Goal: Task Accomplishment & Management: Complete application form

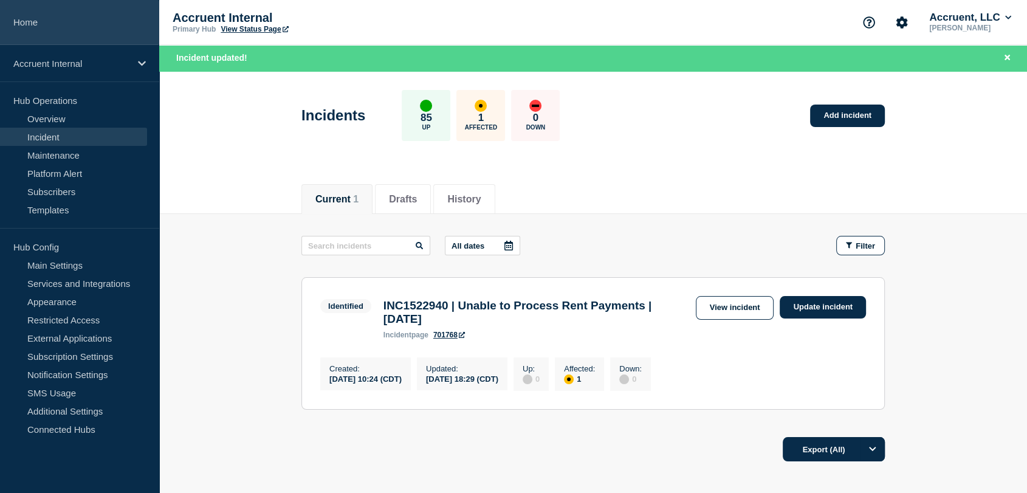
click at [37, 22] on link "Home" at bounding box center [79, 22] width 159 height 45
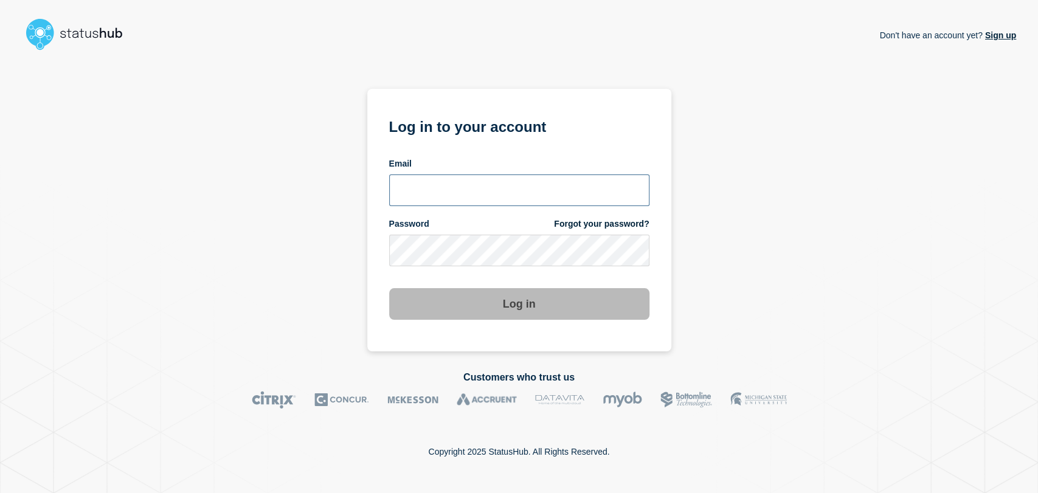
click at [466, 190] on input "email input" at bounding box center [519, 190] width 260 height 32
type input "gavin.moore@accruent.com"
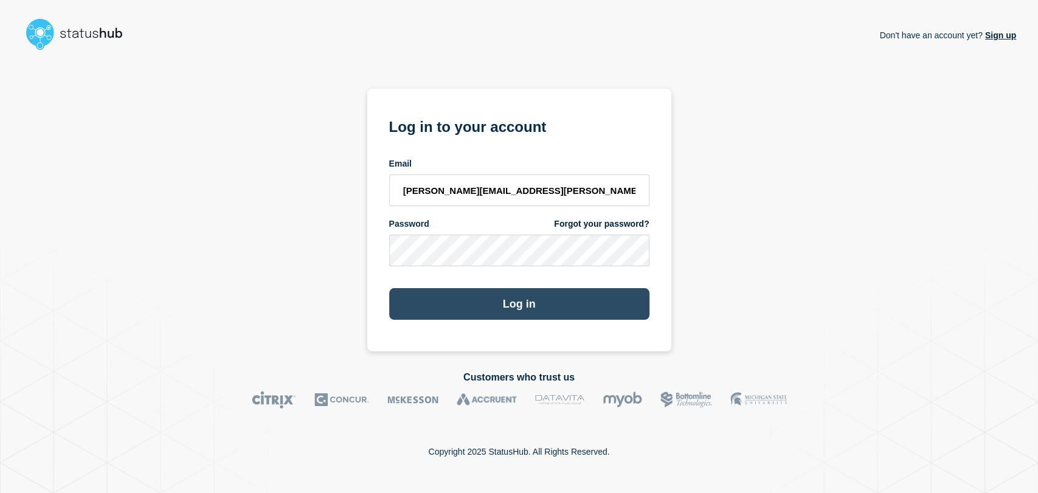
click at [492, 300] on button "Log in" at bounding box center [519, 304] width 260 height 32
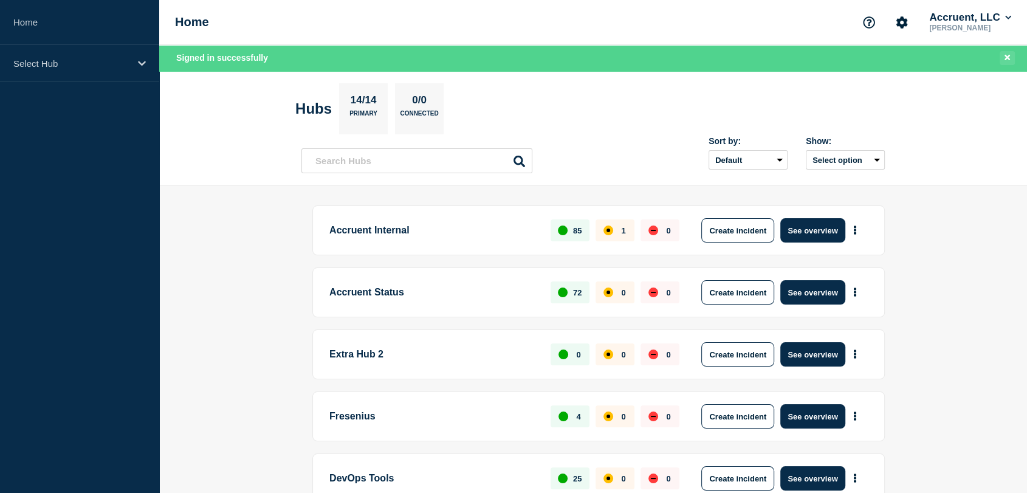
click at [1005, 60] on icon "Close banner" at bounding box center [1007, 57] width 5 height 5
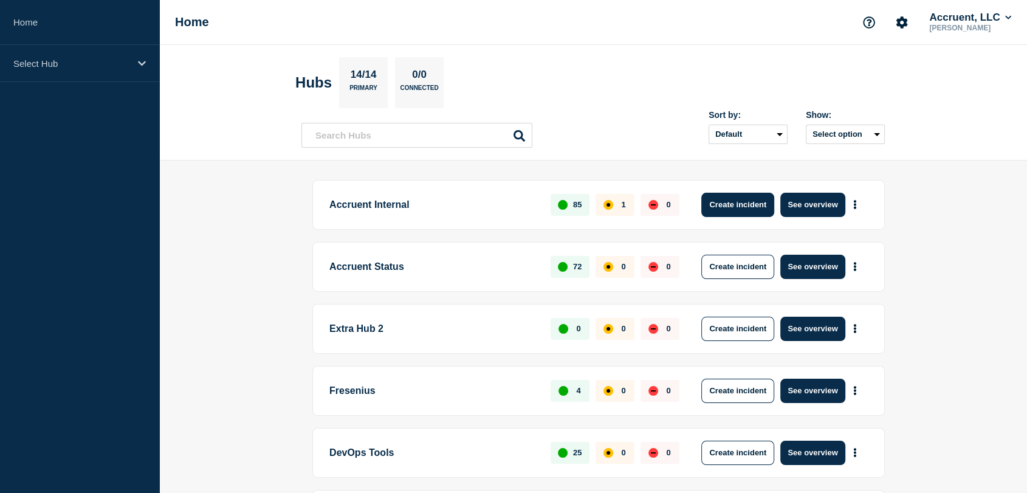
click at [741, 201] on button "Create incident" at bounding box center [738, 205] width 73 height 24
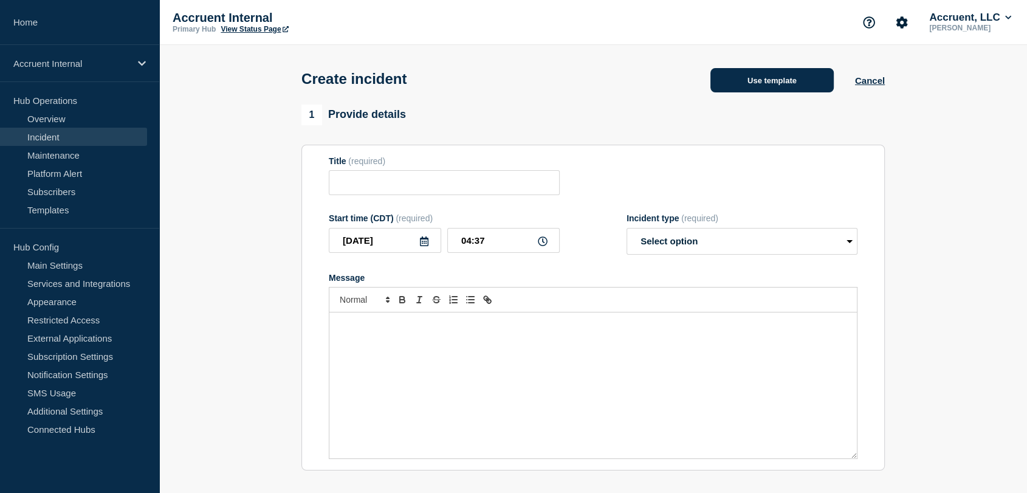
click at [720, 82] on button "Use template" at bounding box center [772, 80] width 123 height 24
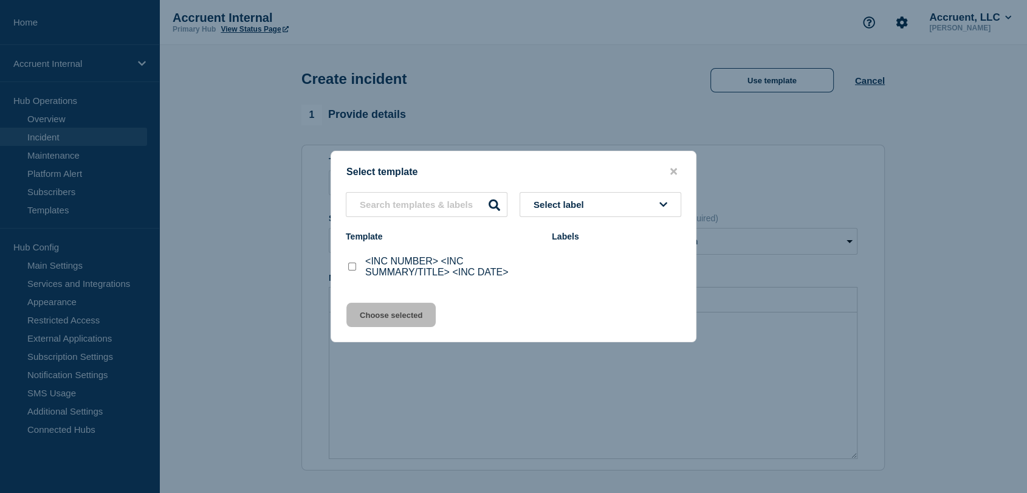
click at [353, 267] on input "<INC NUMBER> <INC SUMMARY/TITLE> <INC DATE> checkbox" at bounding box center [352, 267] width 8 height 8
checkbox input "true"
click at [393, 313] on button "Choose selected" at bounding box center [391, 315] width 89 height 24
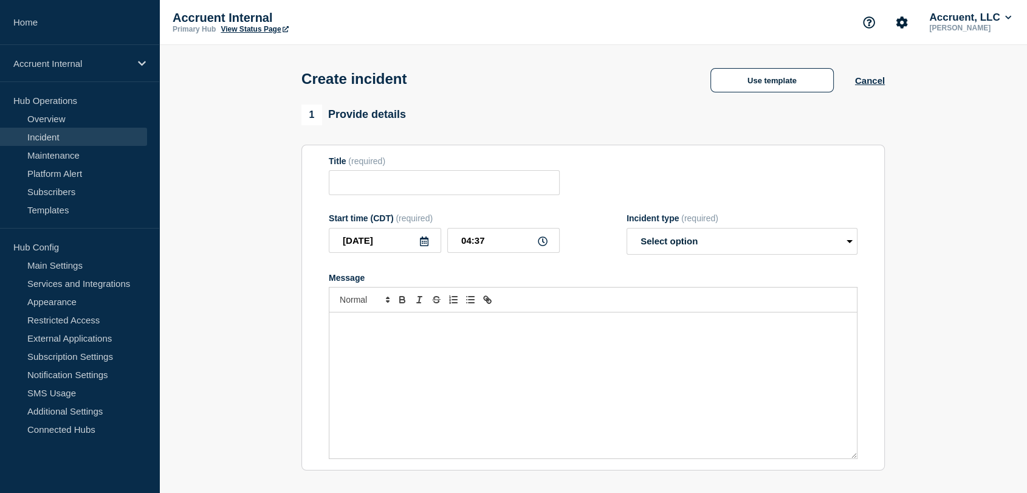
type input "<INC NUMBER> <INC SUMMARY/TITLE> <INC DATE>"
select select "investigating"
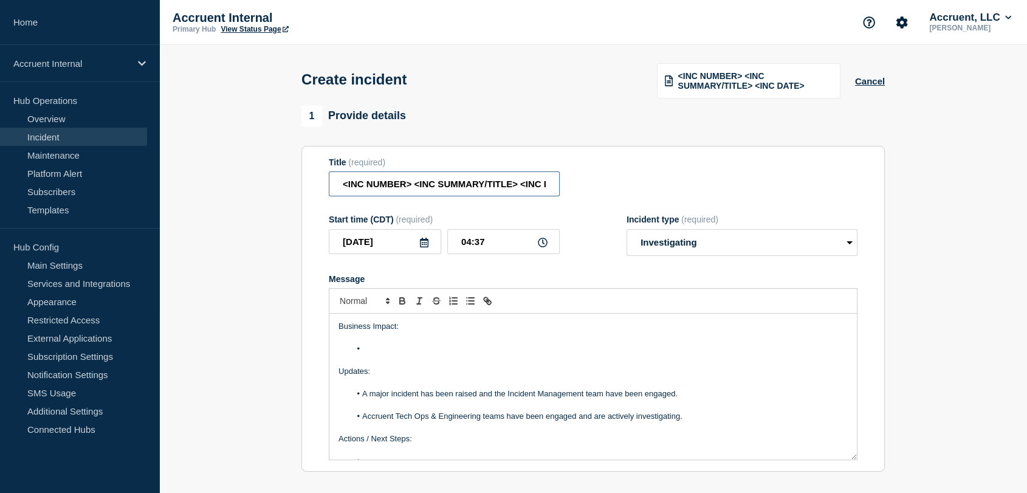
scroll to position [0, 27]
drag, startPoint x: 413, startPoint y: 184, endPoint x: 657, endPoint y: 185, distance: 243.2
click at [657, 185] on div "Title (required) <INC NUMBER> <INC SUMMARY/TITLE> <INC DATE>" at bounding box center [593, 177] width 529 height 40
paste input "Mobile Lite Application Unavailable"
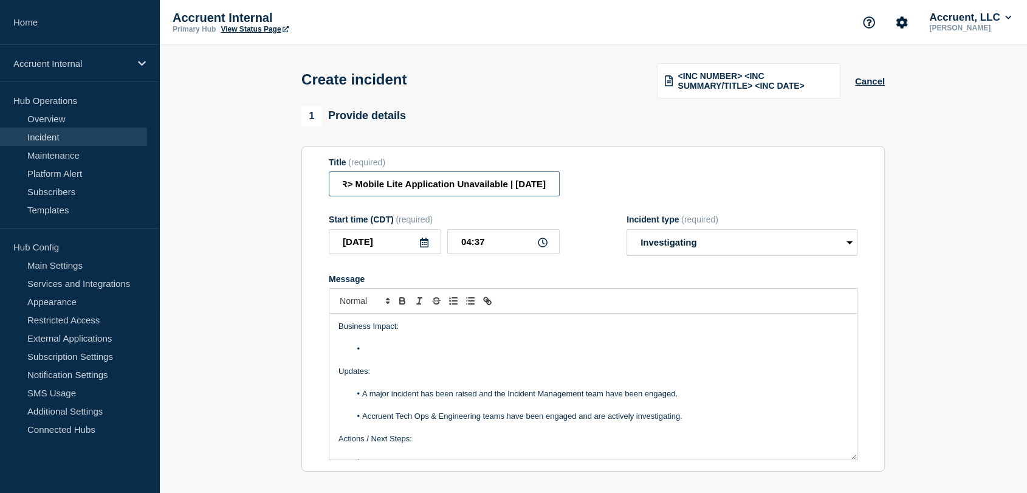
type input "<INC NUMBER> Mobile Lite Application Unavailable | [DATE]"
click at [417, 354] on li "Message" at bounding box center [600, 349] width 498 height 11
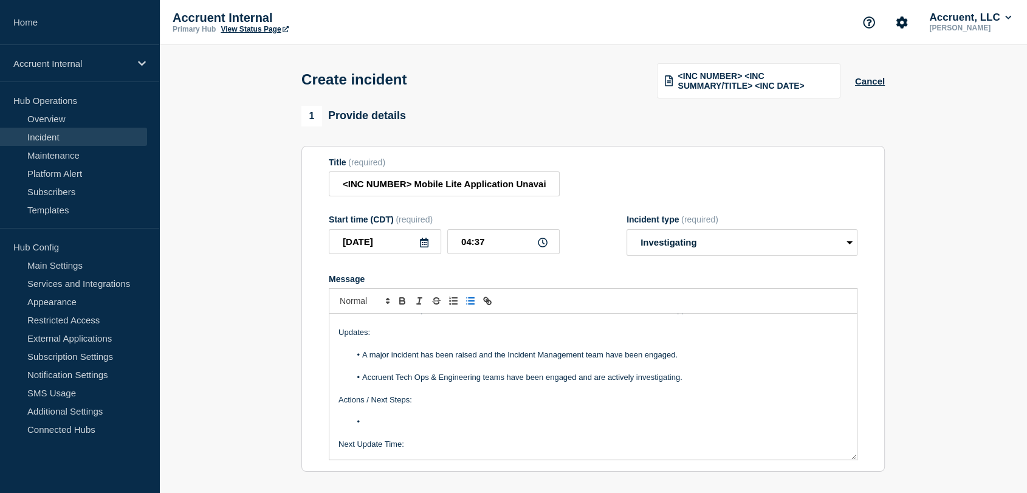
scroll to position [59, 0]
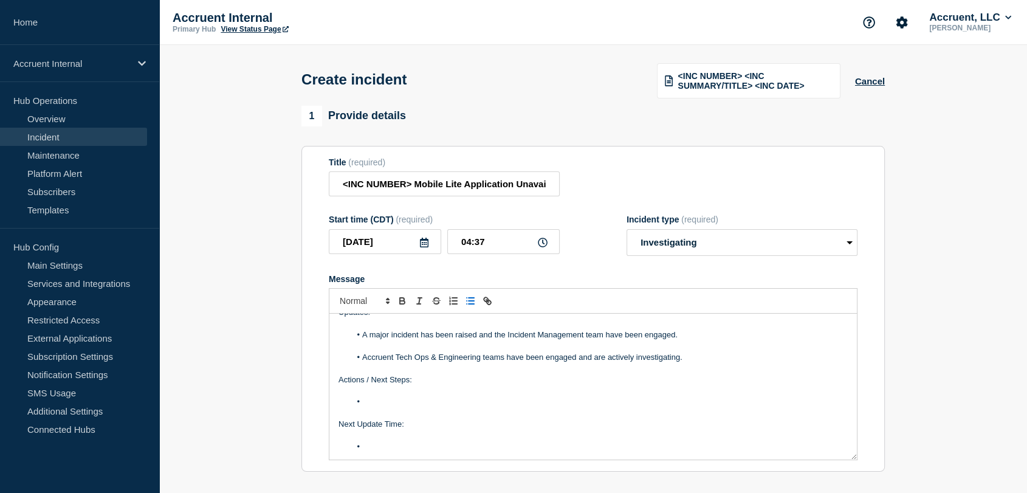
click at [397, 406] on li "Message" at bounding box center [600, 401] width 498 height 11
click at [386, 449] on li "Message" at bounding box center [600, 446] width 498 height 11
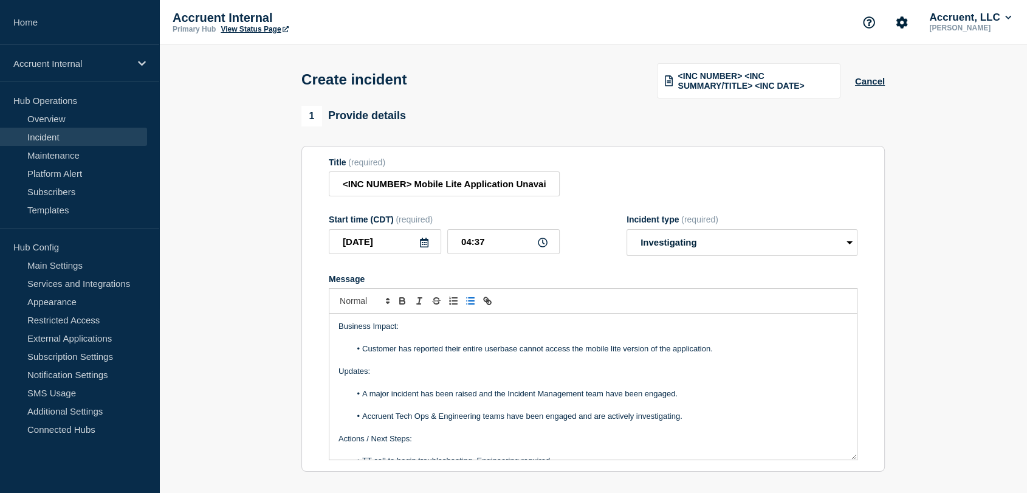
click at [725, 350] on li "Customer has reported their entire userbase cannot access the mobile lite versi…" at bounding box center [600, 349] width 498 height 11
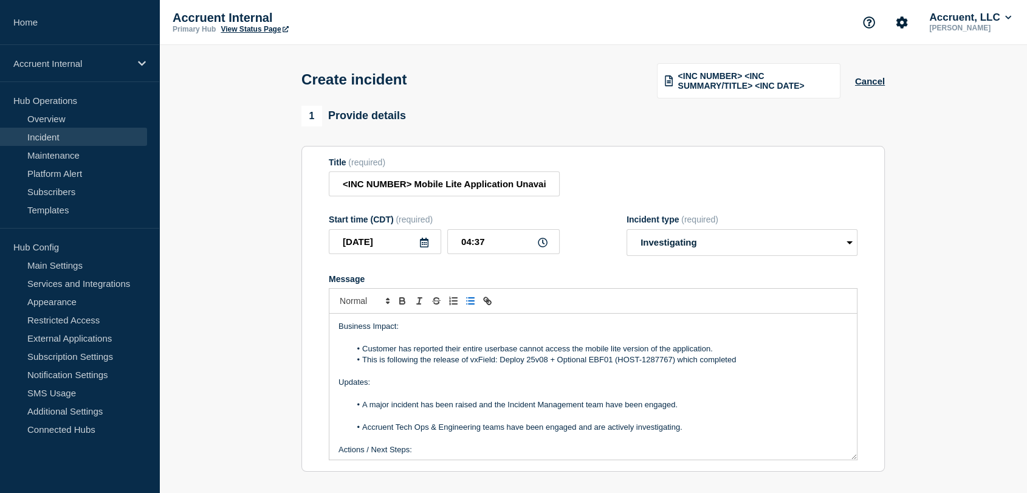
click at [747, 365] on li "This is following the release of vxField: Deploy 25v08 + Optional EBF01 (HOST-1…" at bounding box center [600, 359] width 498 height 11
click at [735, 351] on li "Customer has reported their entire userbase cannot access the mobile lite versi…" at bounding box center [600, 349] width 498 height 11
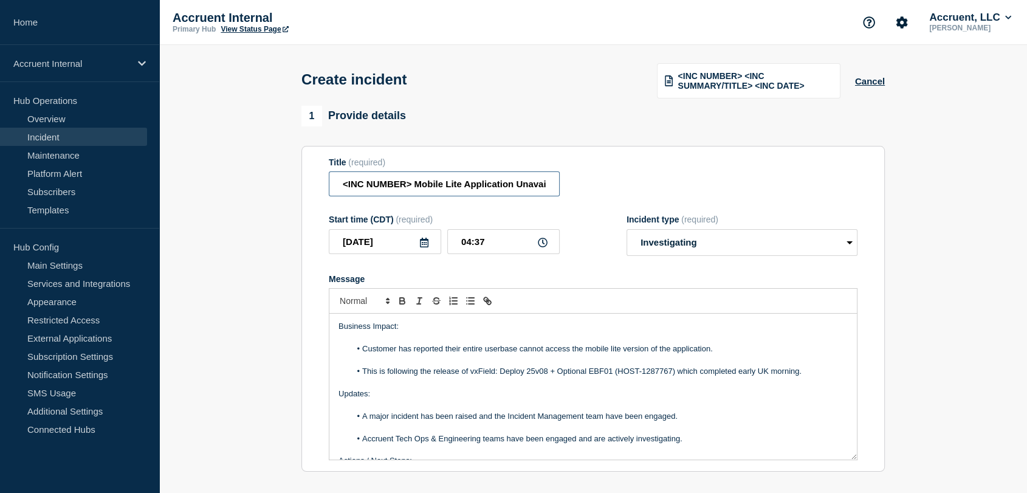
drag, startPoint x: 412, startPoint y: 186, endPoint x: 331, endPoint y: 186, distance: 80.9
click at [331, 186] on input "<INC NUMBER> Mobile Lite Application Unavailable | [DATE]" at bounding box center [444, 183] width 231 height 25
paste input "INC1523118"
click at [331, 186] on input "INC1523118 Mobile Lite Application Unavailable | [DATE]" at bounding box center [444, 183] width 231 height 25
click at [396, 187] on input "INC1523118 Mobile Lite Application Unavailable | [DATE]" at bounding box center [444, 183] width 231 height 25
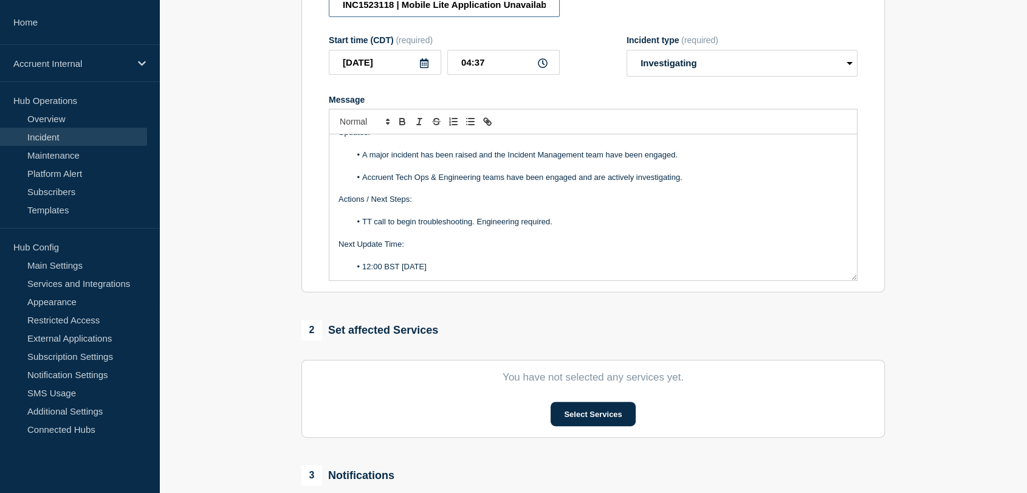
scroll to position [202, 0]
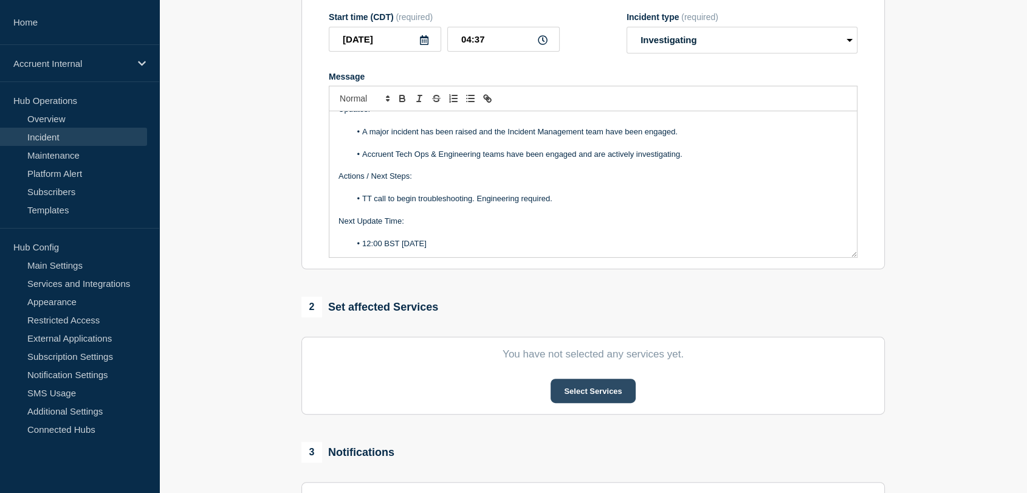
type input "INC1523118 | Mobile Lite Application Unavailable | [DATE]"
click at [595, 393] on button "Select Services" at bounding box center [593, 391] width 85 height 24
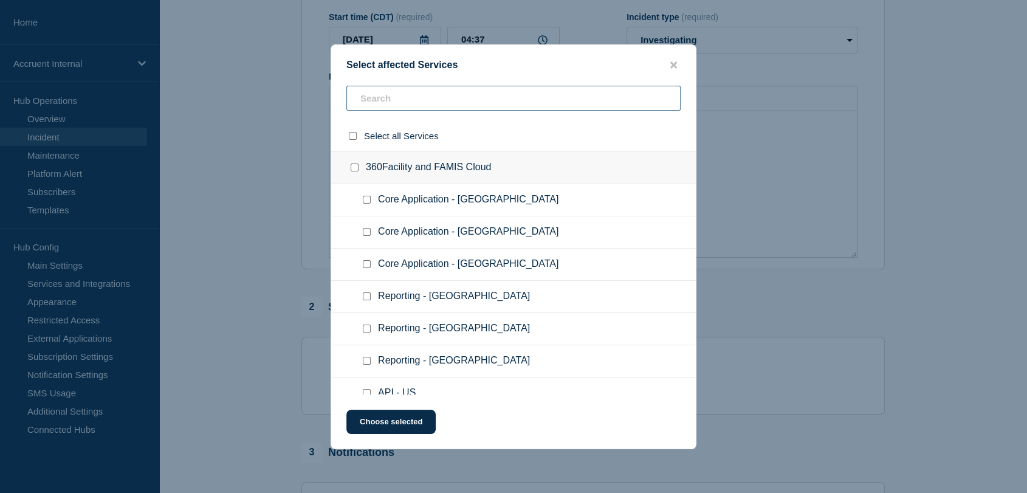
click at [429, 103] on input "text" at bounding box center [514, 98] width 334 height 25
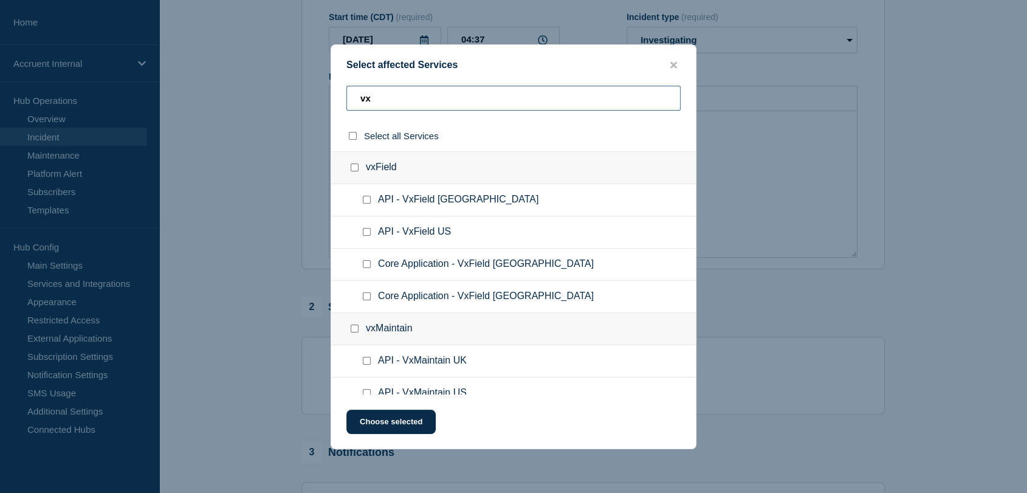
type input "vx"
click at [365, 263] on input "Core Application - VxField UK checkbox" at bounding box center [367, 264] width 8 height 8
checkbox input "true"
click at [415, 424] on button "Choose selected" at bounding box center [391, 422] width 89 height 24
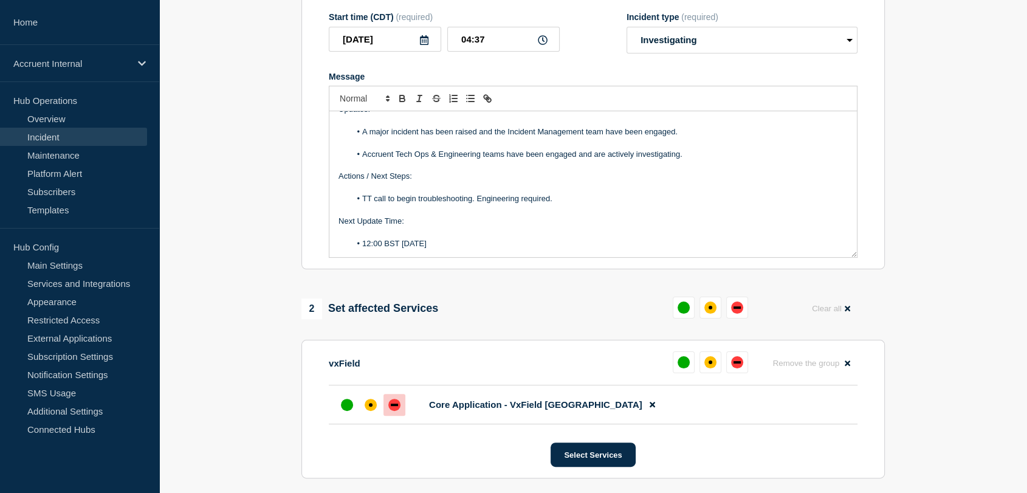
click at [397, 403] on div "down" at bounding box center [395, 405] width 12 height 12
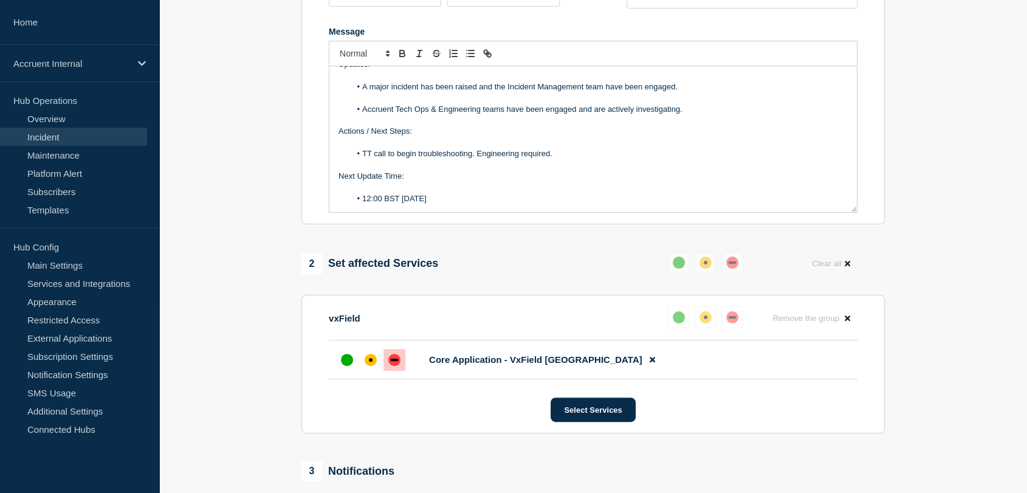
scroll to position [270, 0]
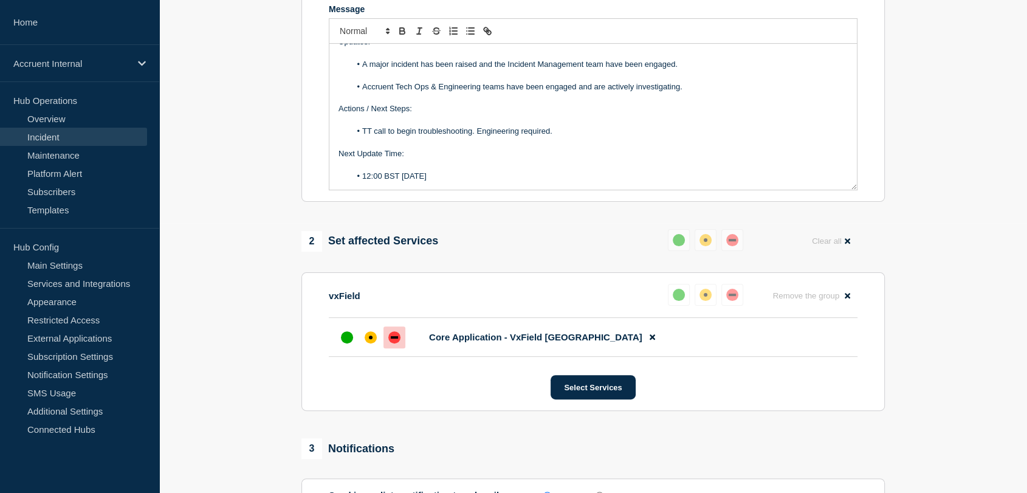
click at [520, 134] on li "TT call to begin troubleshooting. Engineering required." at bounding box center [600, 131] width 498 height 11
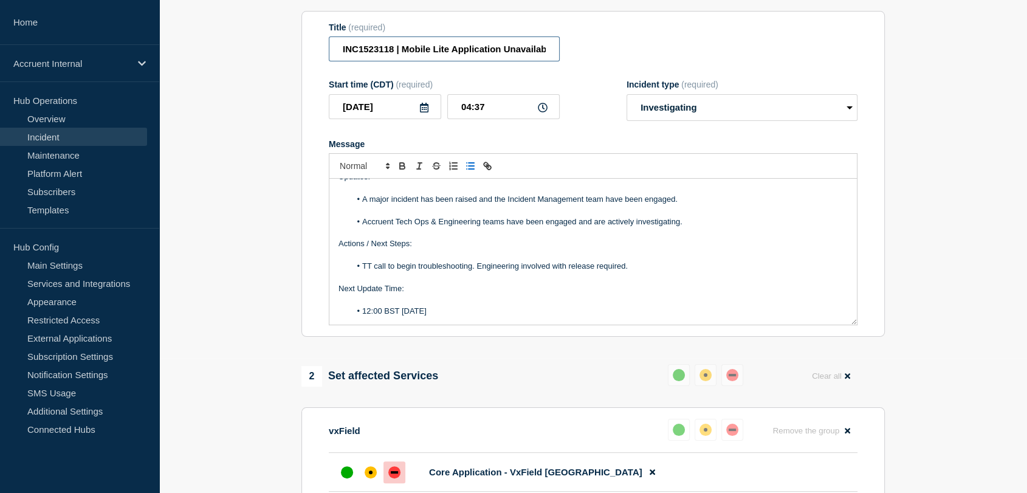
scroll to position [0, 91]
drag, startPoint x: 381, startPoint y: 54, endPoint x: 613, endPoint y: 49, distance: 232.9
click at [613, 49] on div "Title (required) INC1523118 | Mobile Lite Application Unavailable | [DATE]" at bounding box center [593, 42] width 529 height 40
click at [269, 136] on section "1 Provide details Title (required) INC1523118 | Mobile Lite Application Unavail…" at bounding box center [593, 351] width 868 height 760
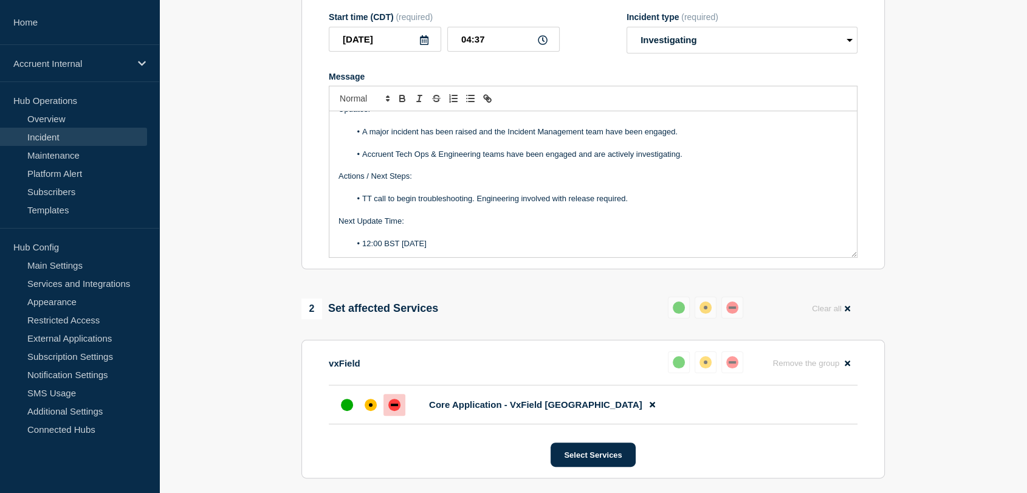
scroll to position [337, 0]
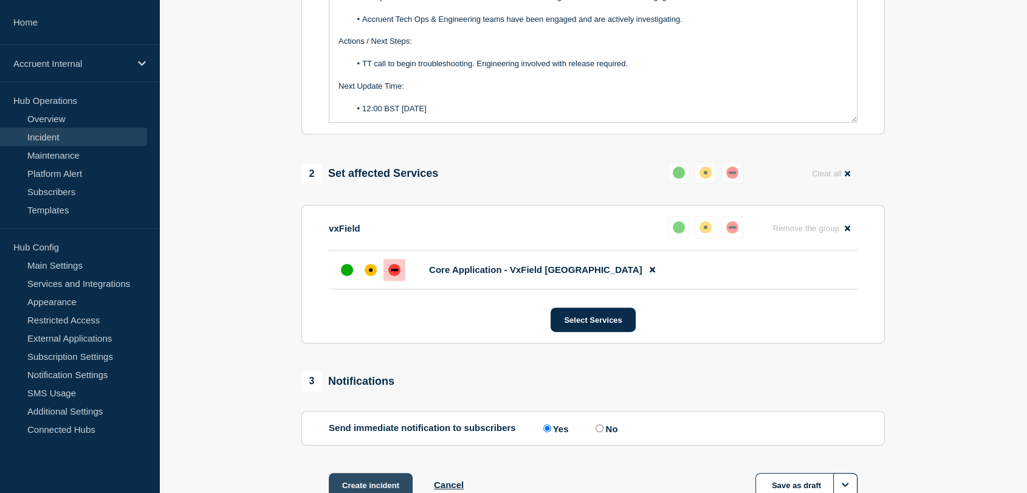
click at [373, 480] on button "Create incident" at bounding box center [371, 485] width 84 height 24
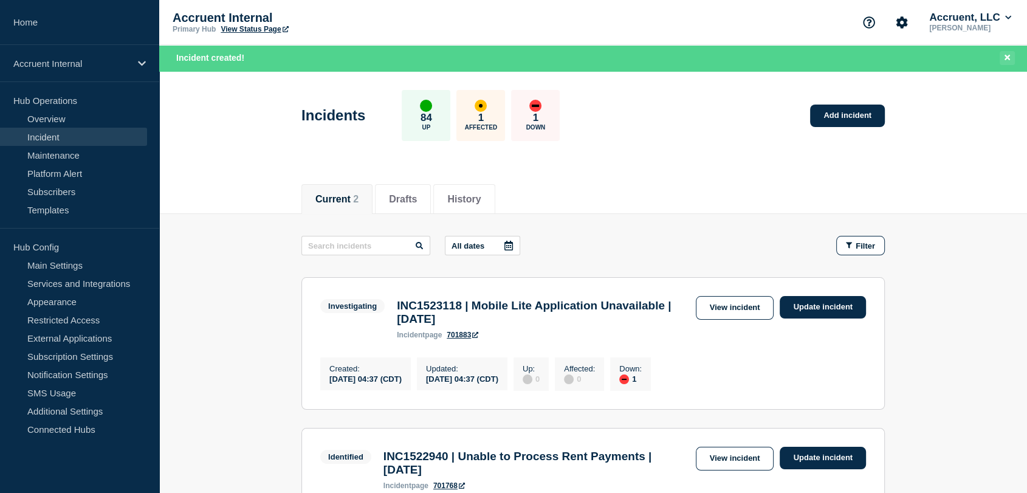
click at [1003, 55] on button "Close banner" at bounding box center [1007, 58] width 15 height 14
